Goal: Information Seeking & Learning: Learn about a topic

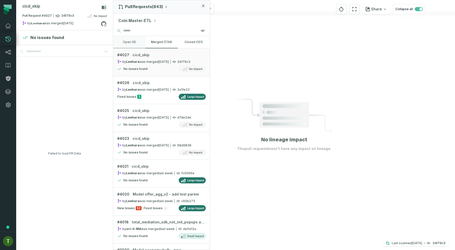
click at [135, 39] on button "open (8)" at bounding box center [129, 42] width 32 height 12
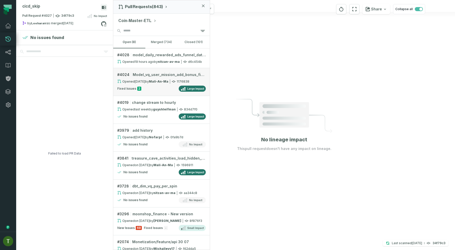
click at [162, 86] on div "Fixed Issues 2 Large Impact" at bounding box center [161, 89] width 89 height 6
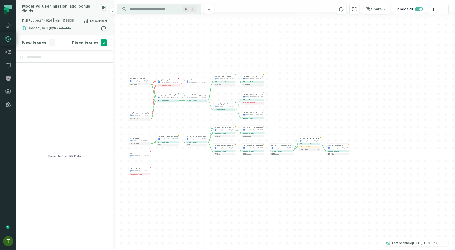
click at [73, 20] on div "Pull Request #4024 1176838 Large Impact" at bounding box center [64, 22] width 85 height 8
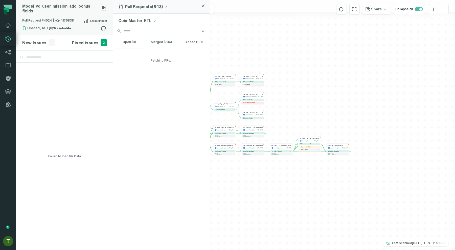
click at [71, 18] on div "Pull Request #4024 1176838 Large Impact" at bounding box center [64, 22] width 85 height 8
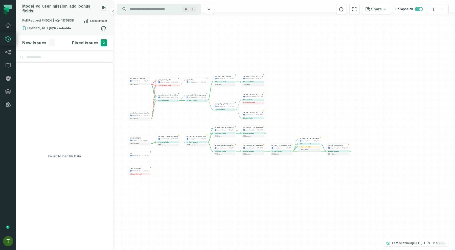
click at [71, 18] on div "Pull Request #4024 1176838 Large Impact" at bounding box center [64, 22] width 85 height 8
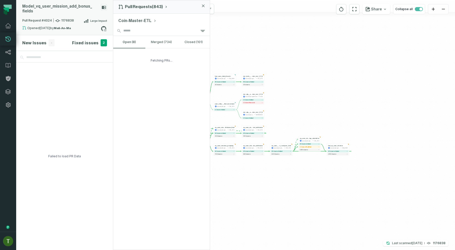
click at [71, 18] on div "Pull Request #4024 1176838 Large Impact" at bounding box center [64, 22] width 85 height 8
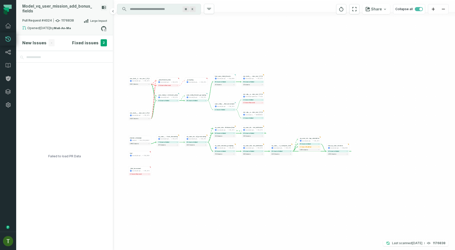
click at [71, 18] on div "Pull Request #4024 1176838 Large Impact" at bounding box center [64, 22] width 85 height 8
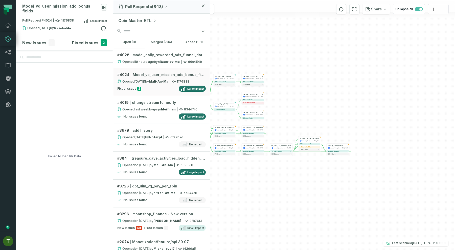
click at [270, 45] on div "+ vq_user_mission_grouping maanalyticsplatform CM_STG + 6 columns added 76 colu…" at bounding box center [284, 125] width 342 height 250
click at [289, 51] on div "+ vq_user_mission_grouping maanalyticsplatform CM_STG + 6 columns added 76 colu…" at bounding box center [284, 125] width 342 height 250
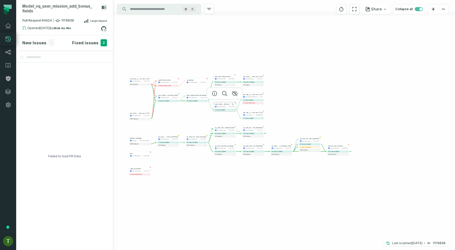
click at [229, 104] on span "_find_increment" at bounding box center [229, 104] width 11 height 2
click at [213, 93] on icon "button" at bounding box center [215, 93] width 6 height 6
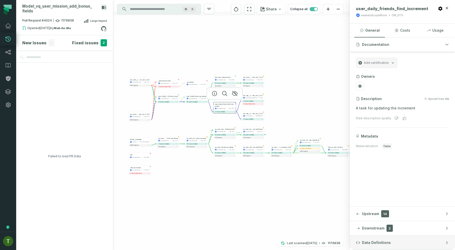
click at [365, 238] on button "Data Definitions" at bounding box center [402, 242] width 105 height 14
